Goal: Information Seeking & Learning: Learn about a topic

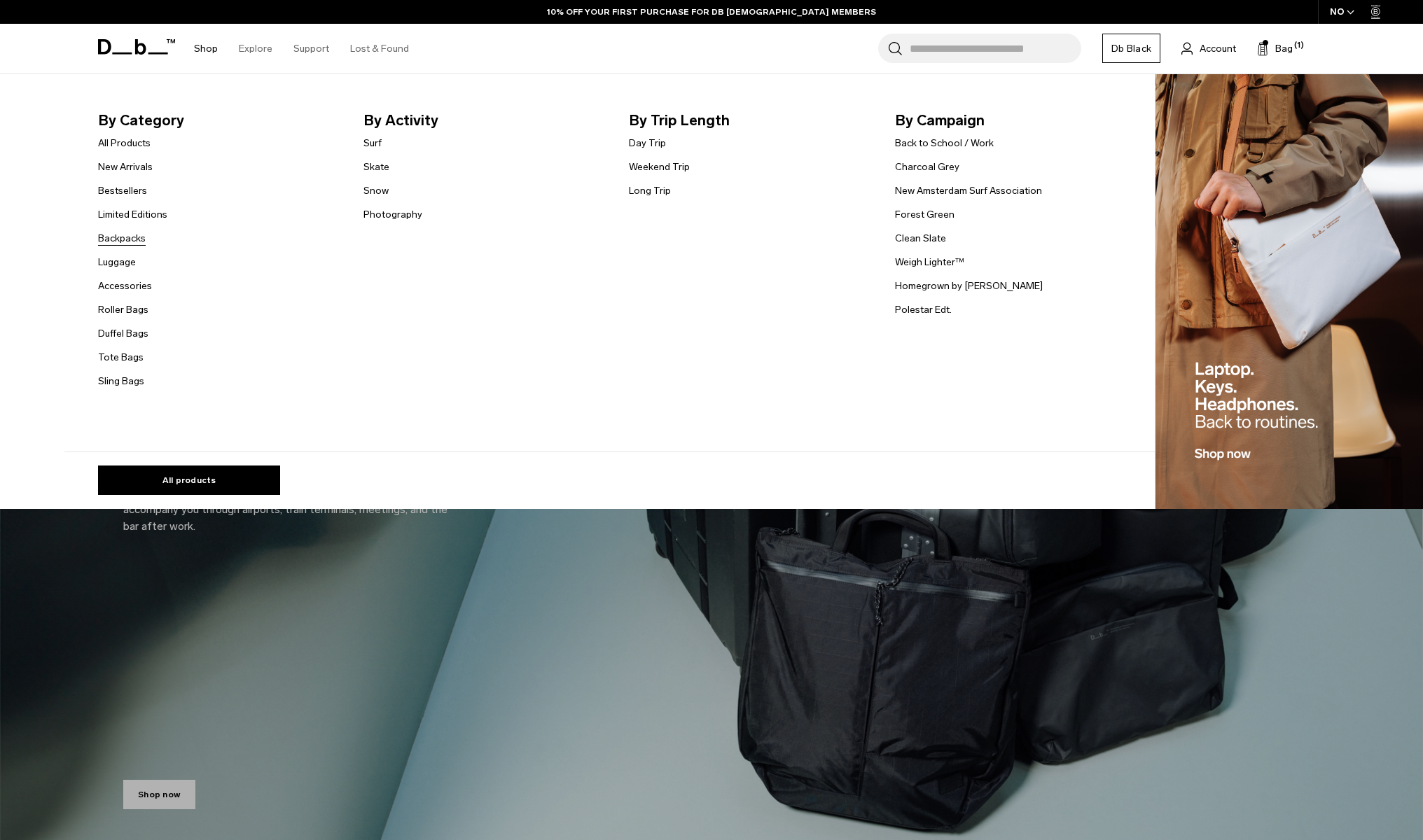
click at [123, 242] on link "Backpacks" at bounding box center [122, 238] width 48 height 15
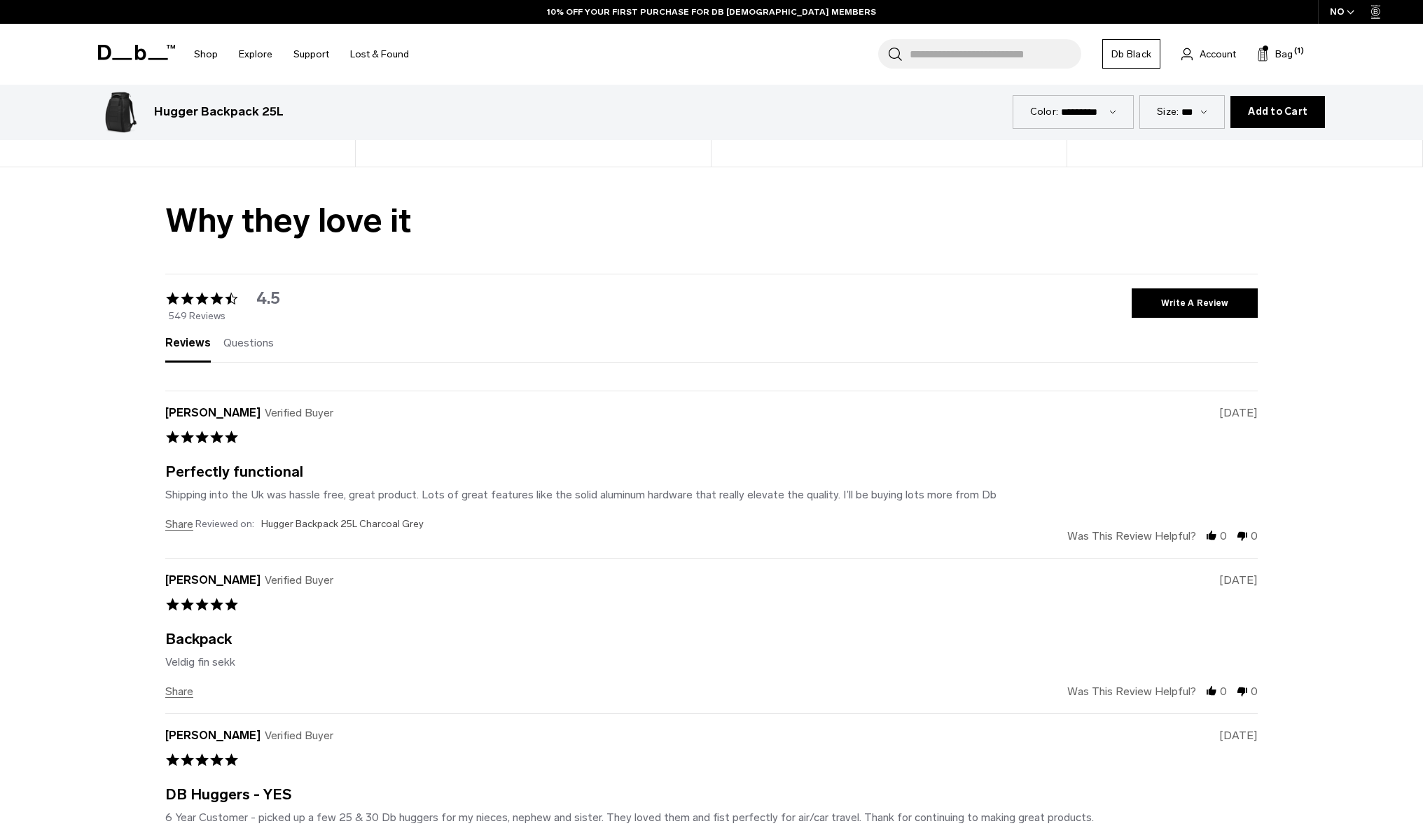
scroll to position [5035, 0]
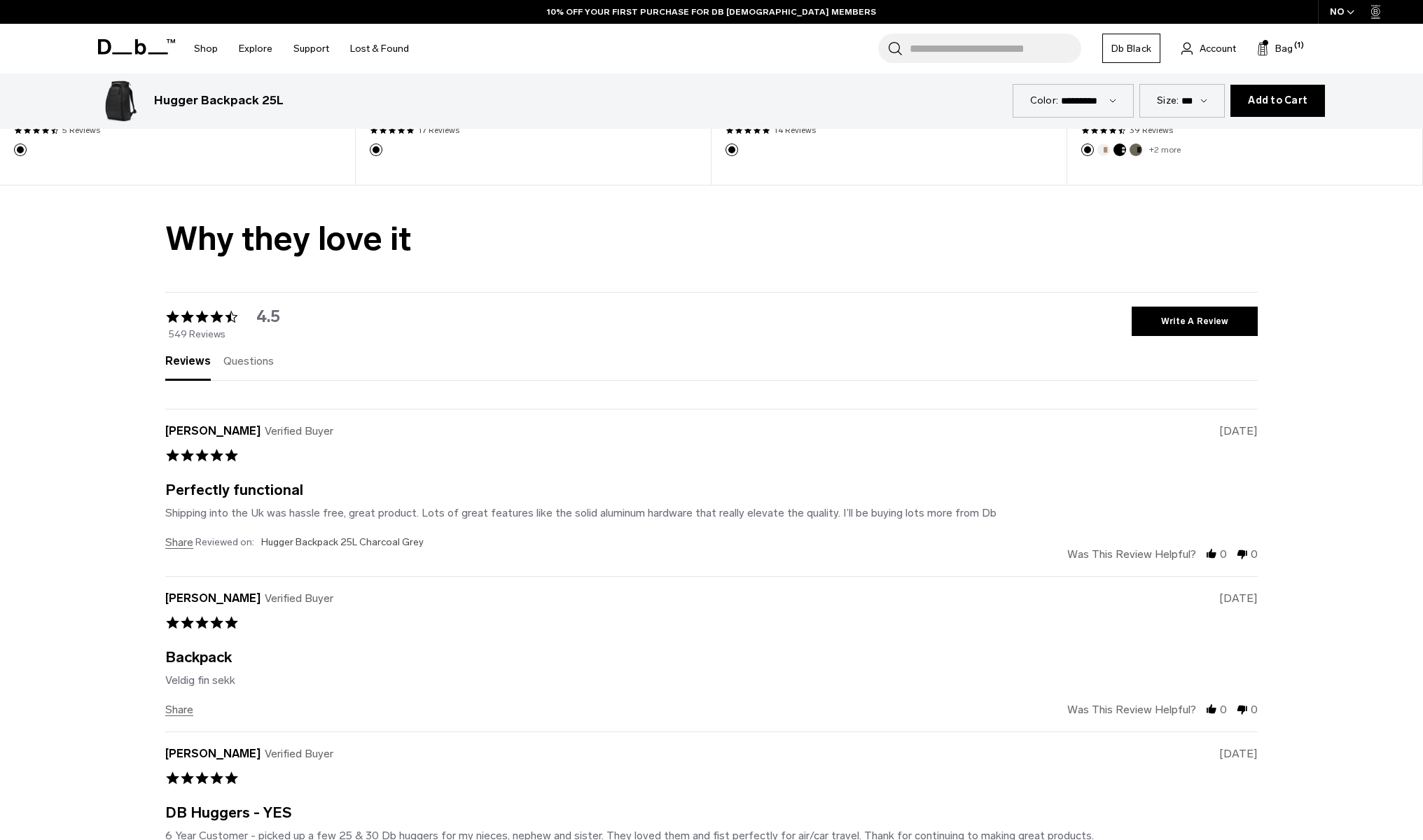
click at [246, 366] on span "Questions" at bounding box center [248, 361] width 50 height 13
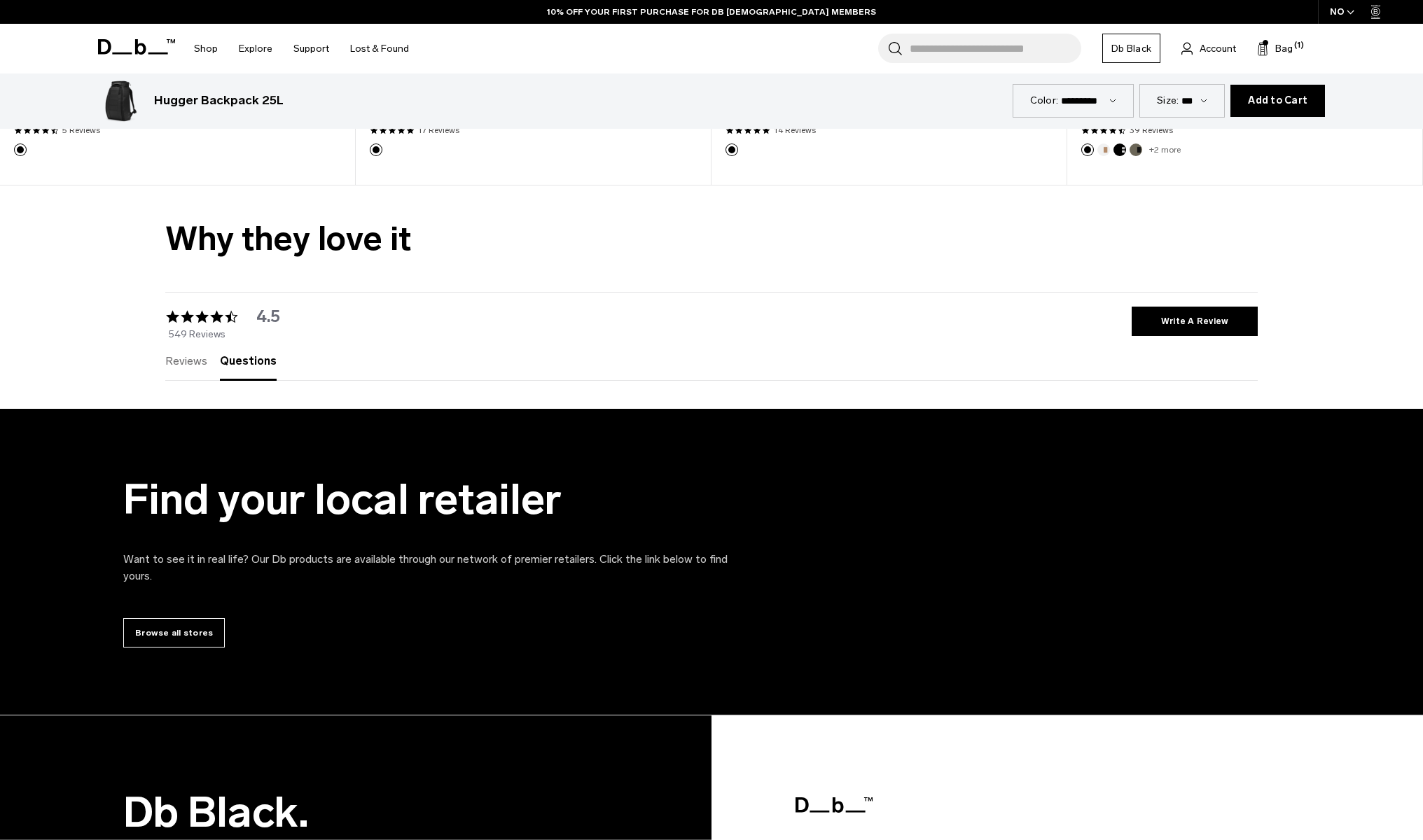
click at [182, 360] on span "Reviews" at bounding box center [187, 361] width 42 height 13
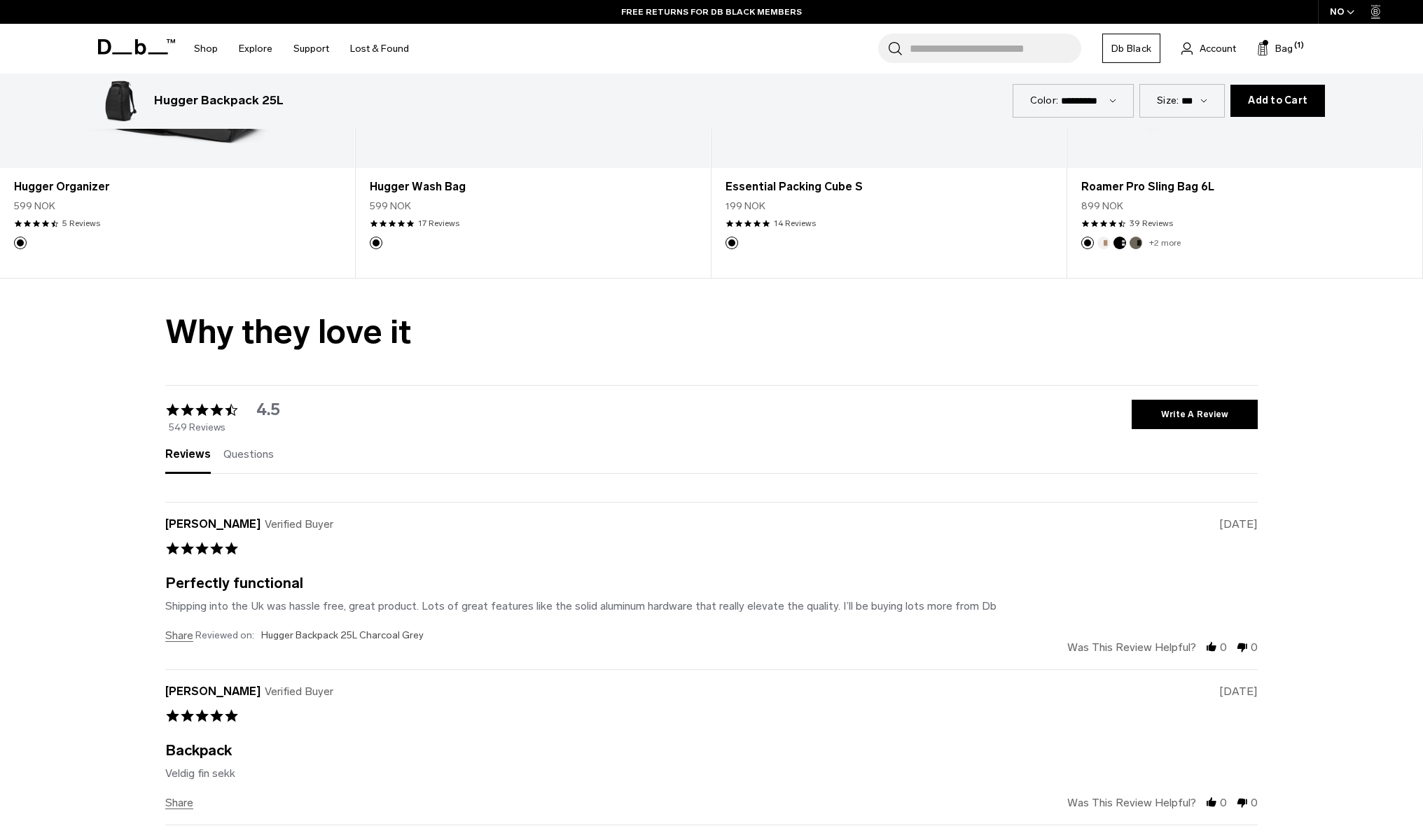
scroll to position [4934, 0]
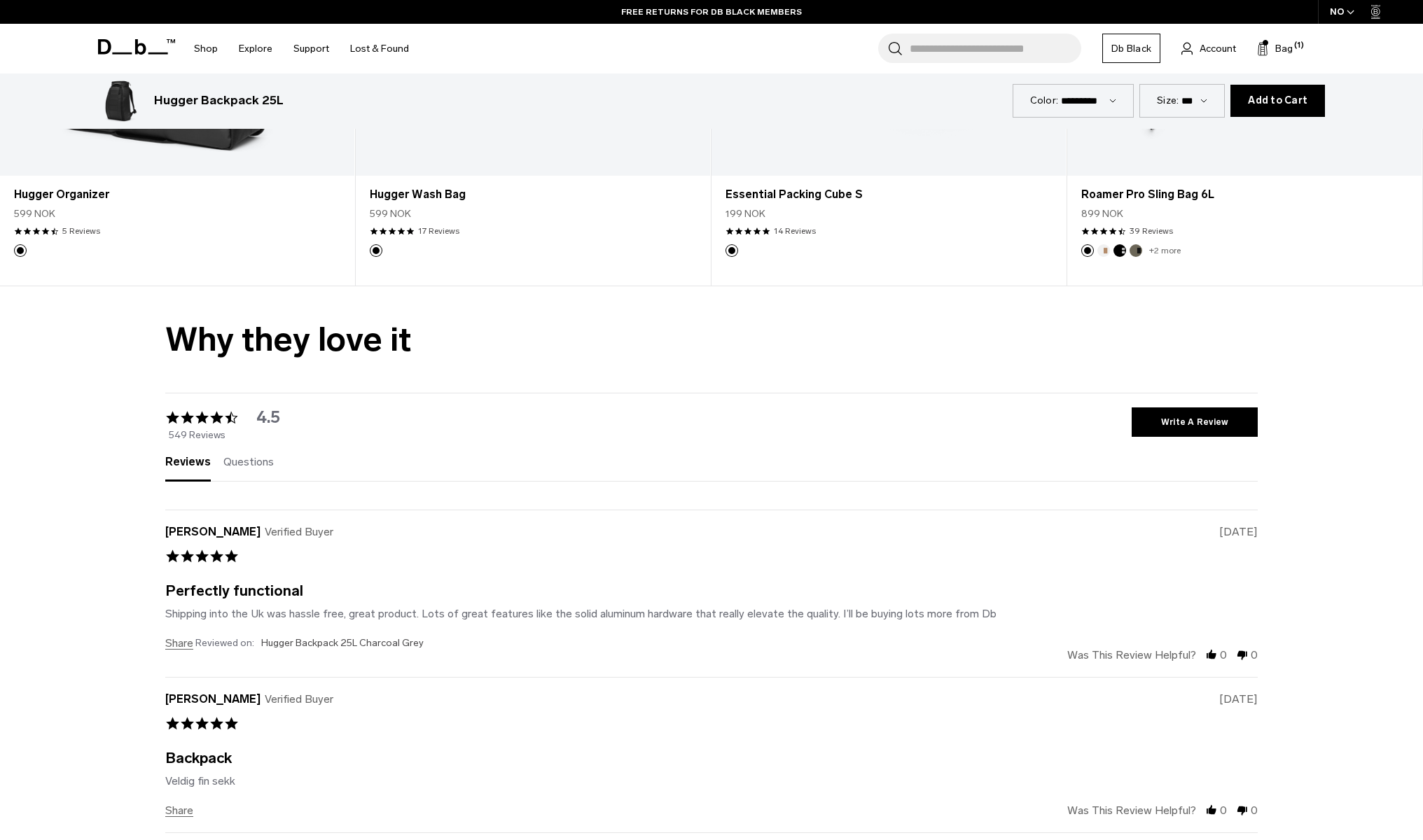
drag, startPoint x: 207, startPoint y: 324, endPoint x: 295, endPoint y: 362, distance: 95.9
click at [274, 361] on h2 "Why they love it" at bounding box center [712, 325] width 1093 height 79
click at [295, 362] on h2 "Why they love it" at bounding box center [712, 325] width 1093 height 79
drag, startPoint x: 384, startPoint y: 359, endPoint x: 203, endPoint y: 328, distance: 183.6
click at [212, 328] on h2 "Why they love it" at bounding box center [712, 325] width 1093 height 79
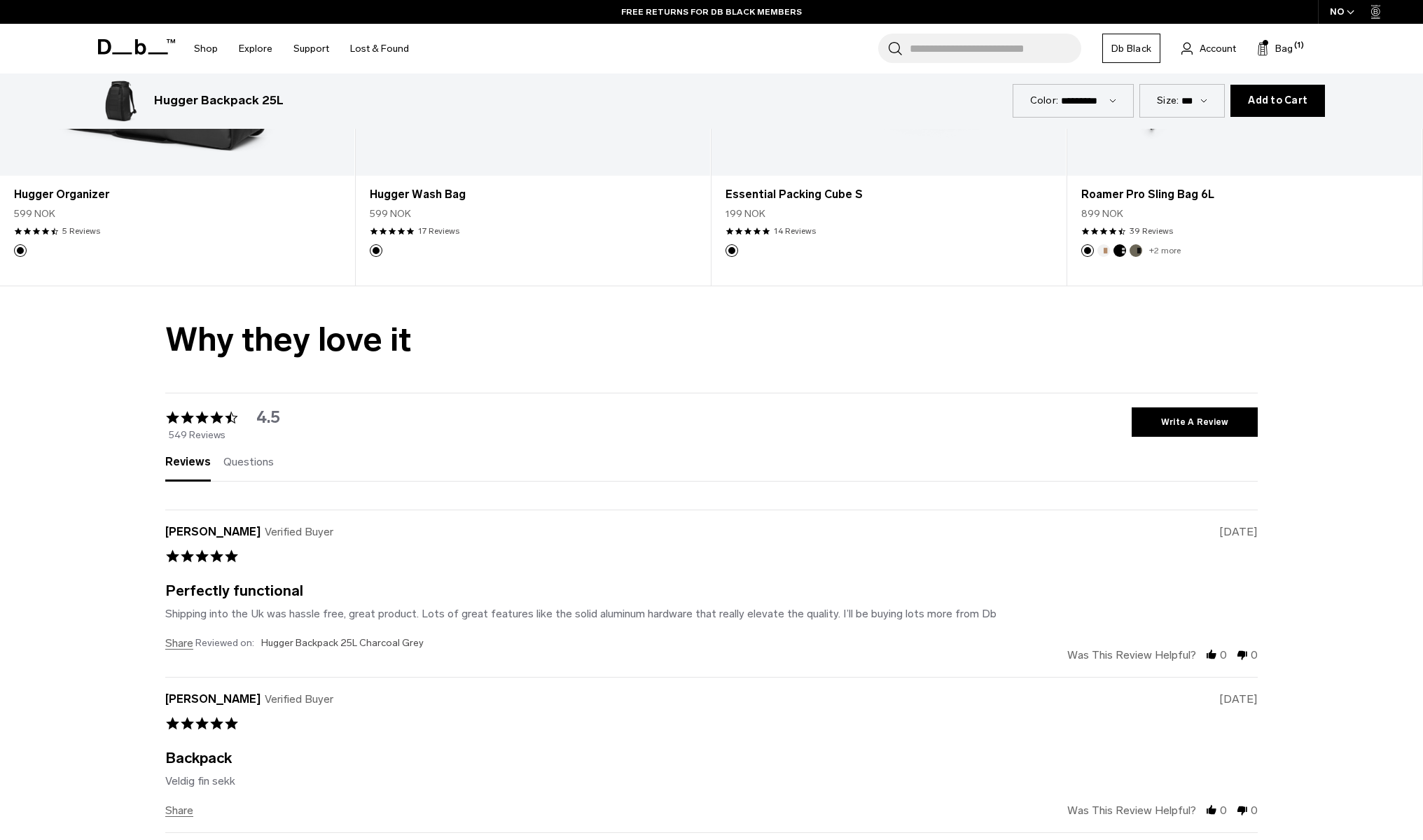
click at [203, 328] on h2 "Why they love it" at bounding box center [712, 325] width 1093 height 79
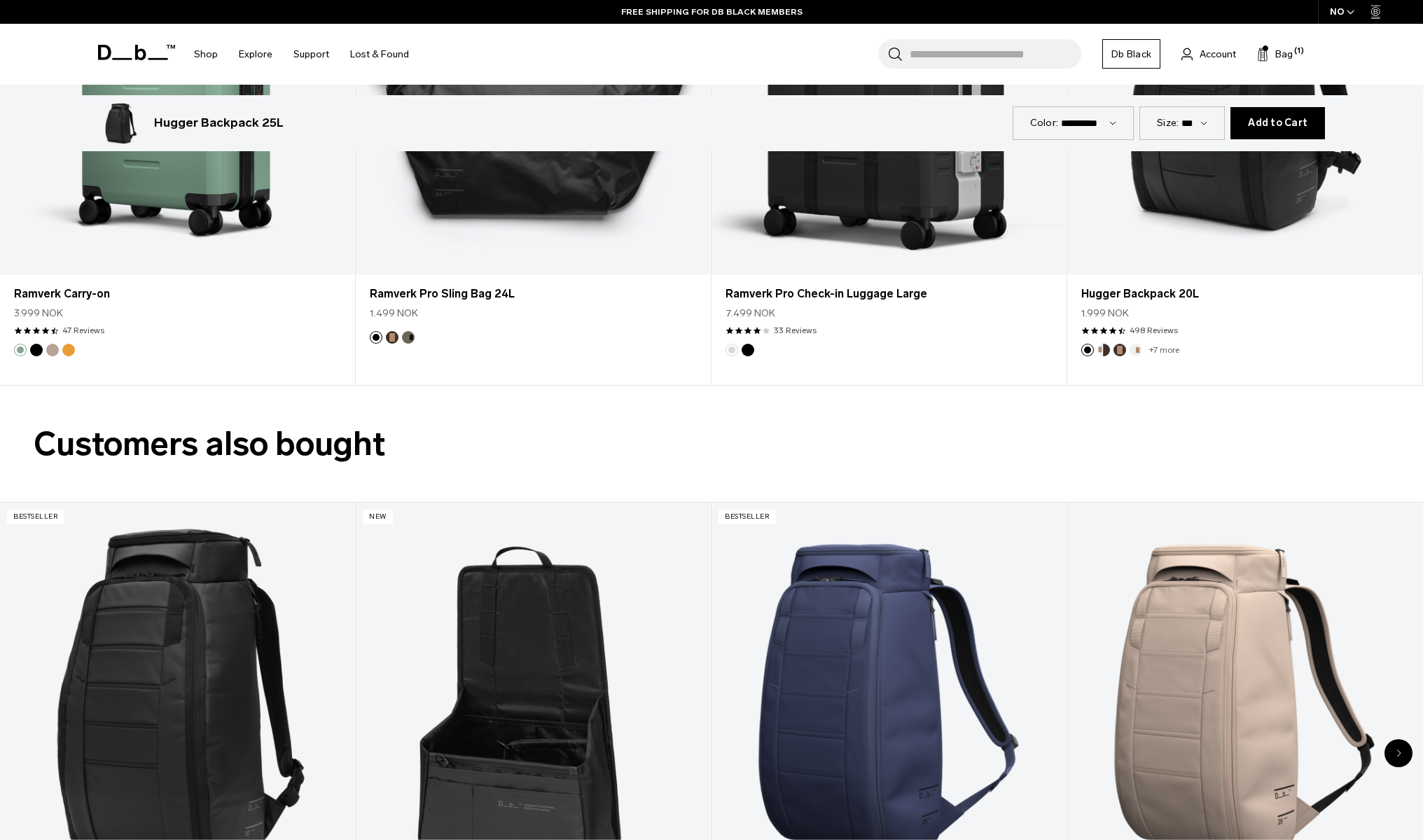
scroll to position [3049, 0]
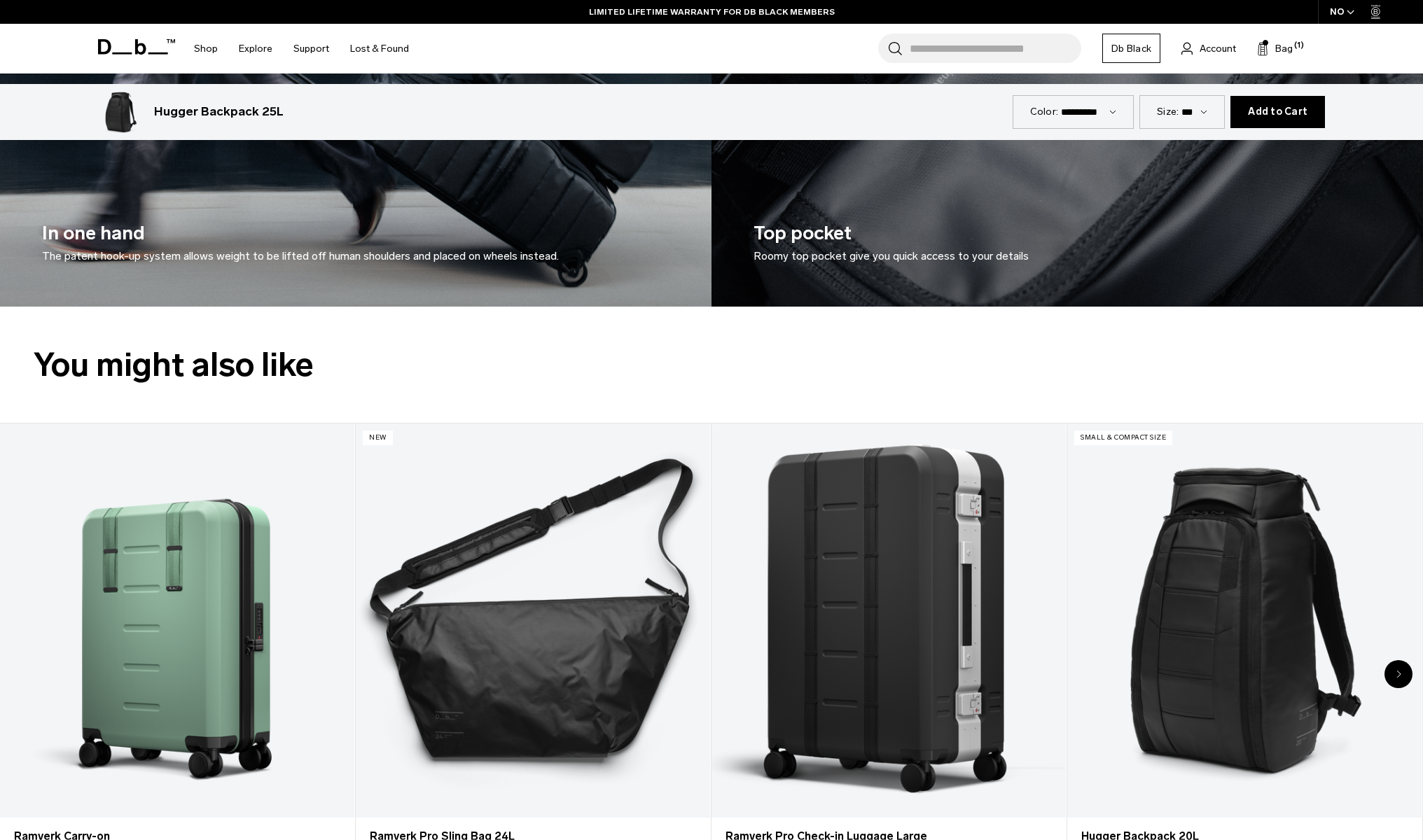
drag, startPoint x: 319, startPoint y: 365, endPoint x: 770, endPoint y: 2, distance: 578.9
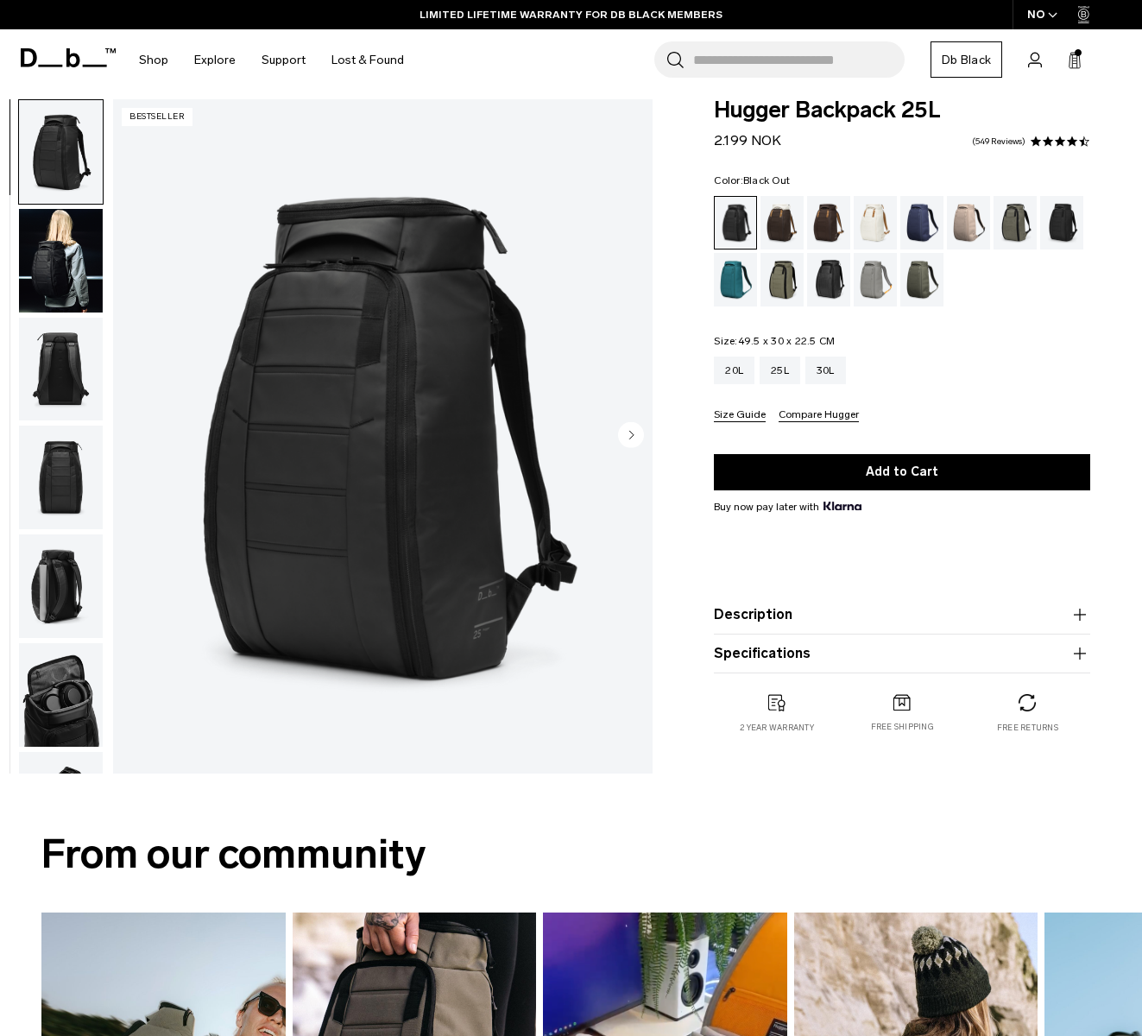
scroll to position [0, 0]
